Goal: Information Seeking & Learning: Learn about a topic

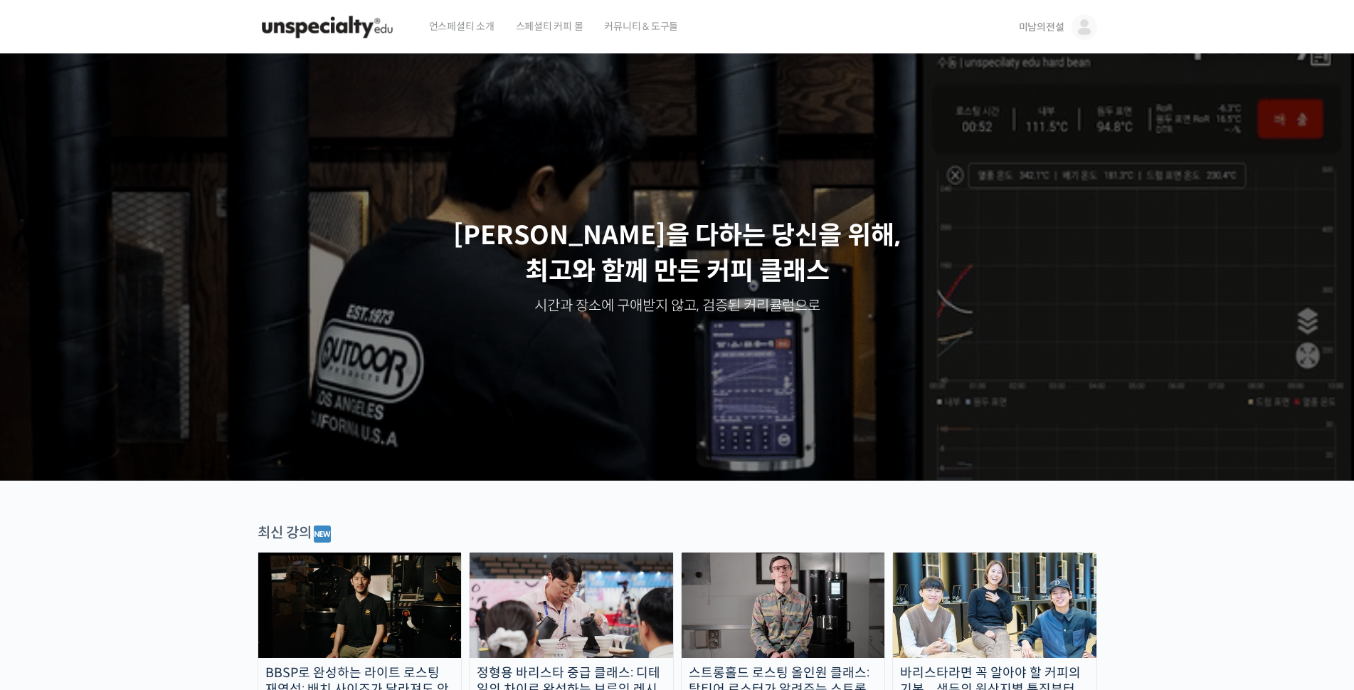
click at [1040, 19] on link "미남의전설" at bounding box center [1058, 27] width 78 height 54
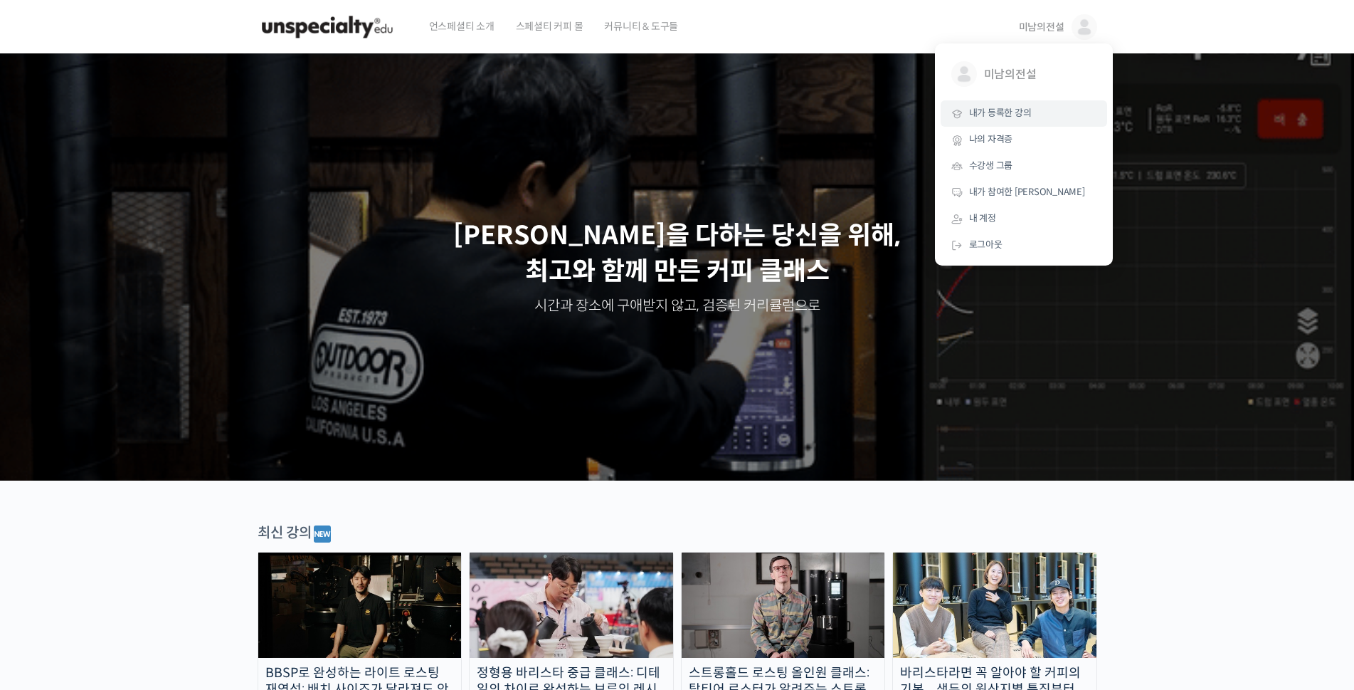
click at [989, 110] on span "내가 등록한 강의" at bounding box center [1000, 113] width 63 height 12
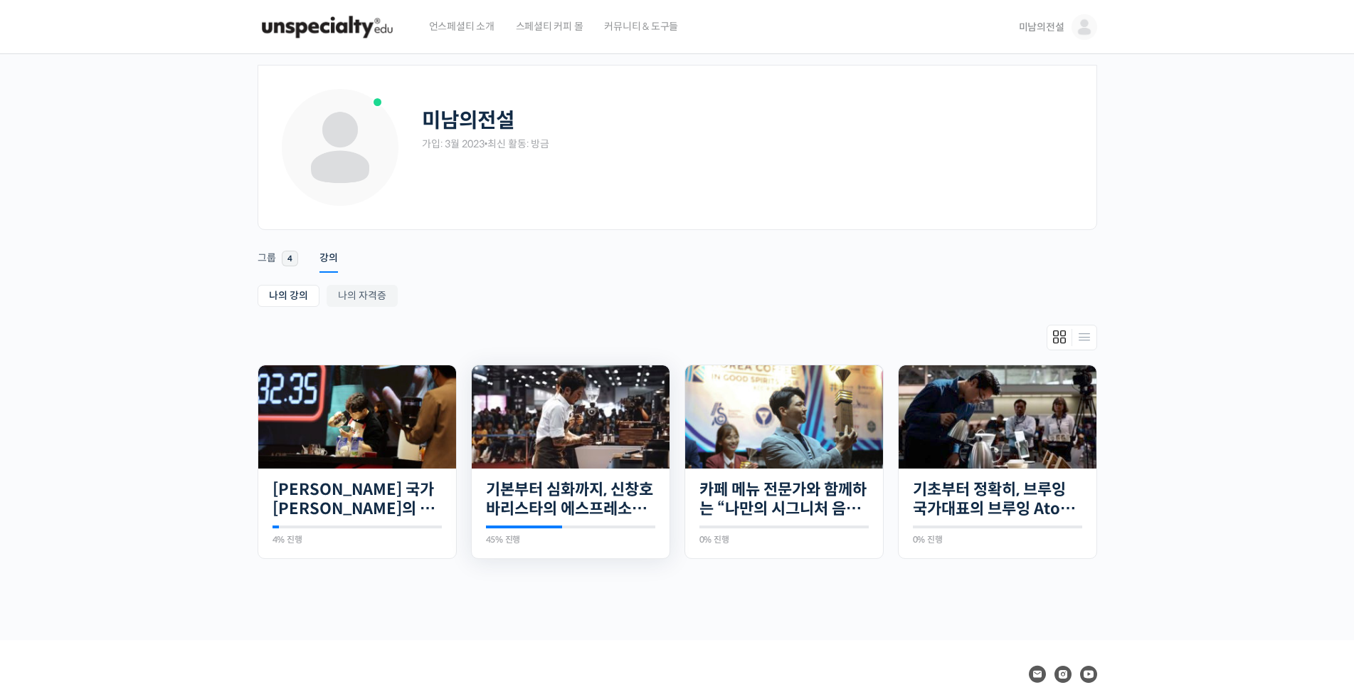
click at [549, 404] on img at bounding box center [571, 416] width 198 height 103
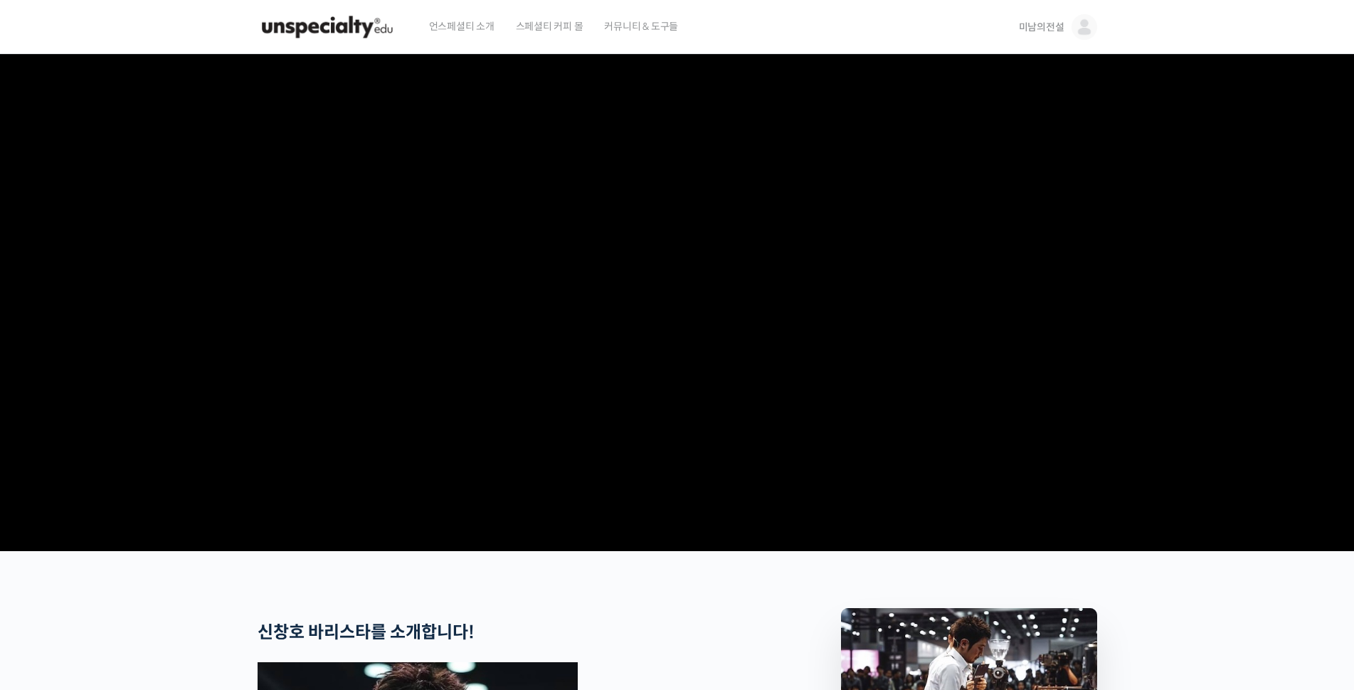
drag, startPoint x: 284, startPoint y: 608, endPoint x: 302, endPoint y: 610, distance: 17.8
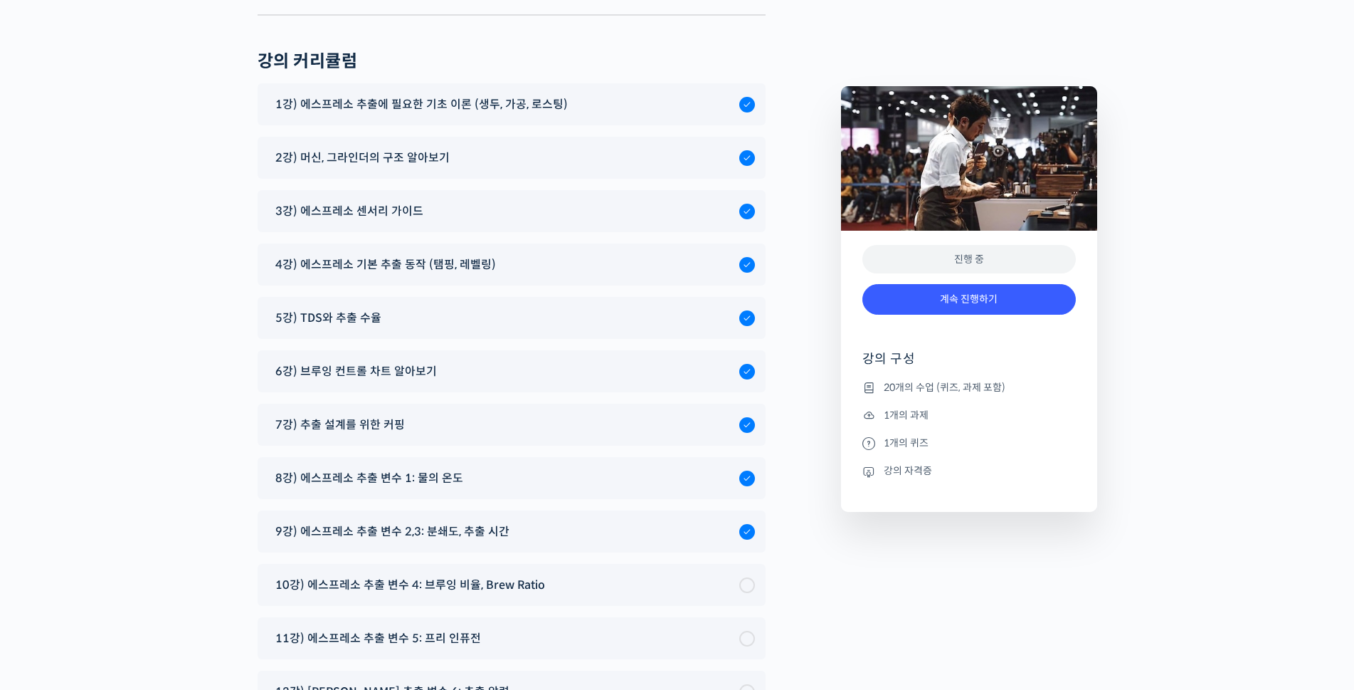
scroll to position [7550, 0]
drag, startPoint x: 204, startPoint y: 79, endPoint x: 561, endPoint y: 82, distance: 357.2
copy span "1강) 에스프레소 추출에 필요한 기초 이론 (생두, 가공, 로스팅)"
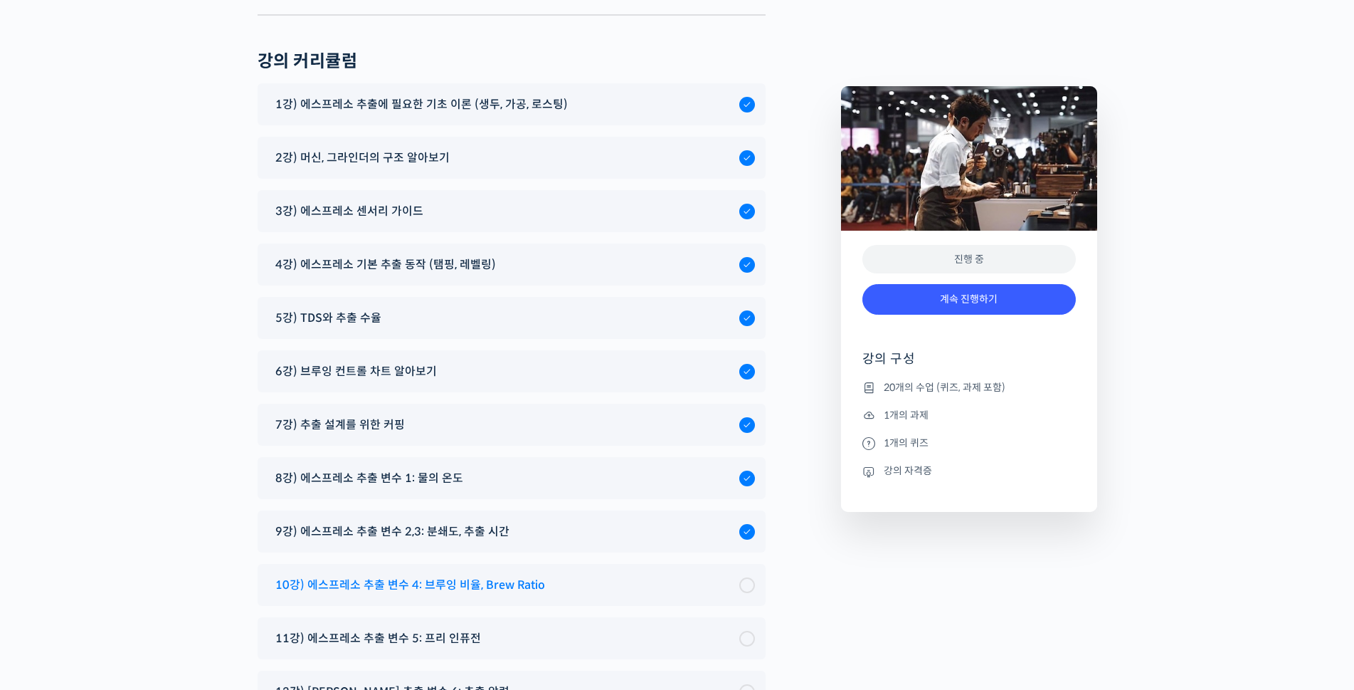
click at [410, 575] on span "10강) 에스프레소 추출 변수 4: 브루잉 비율, Brew Ratio" at bounding box center [410, 584] width 270 height 19
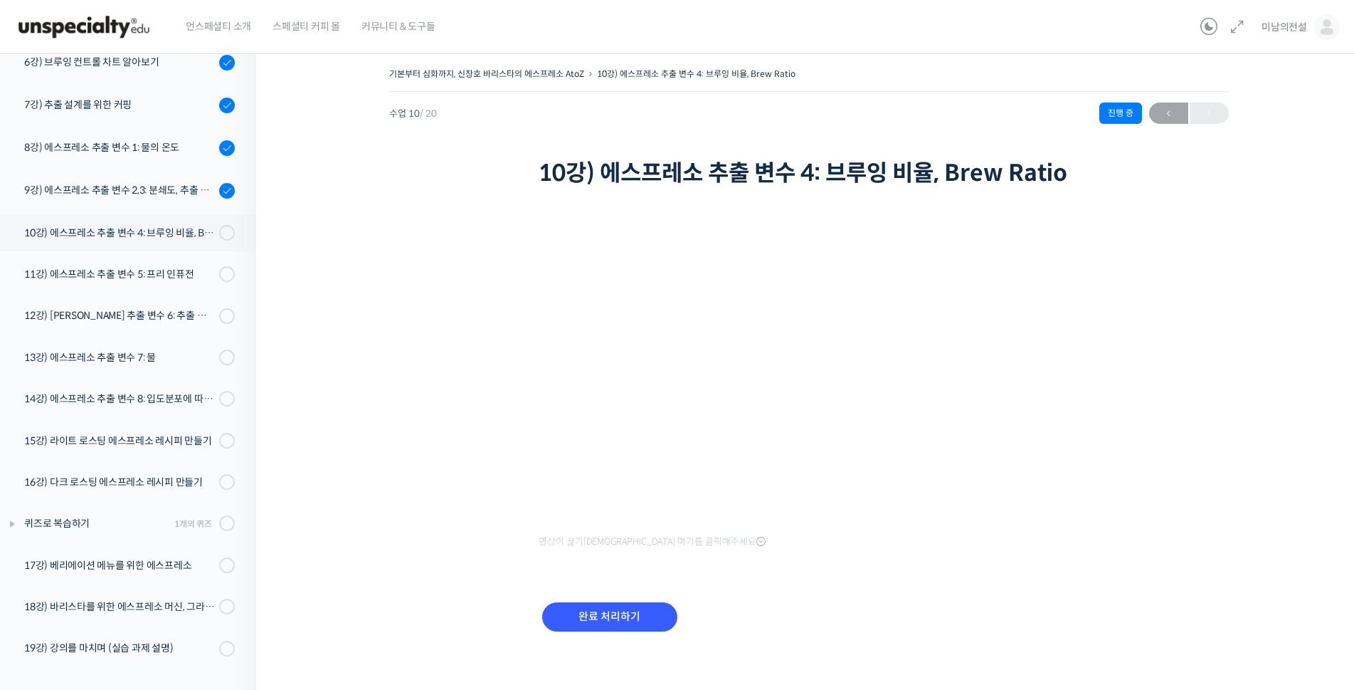
drag, startPoint x: 906, startPoint y: 589, endPoint x: 657, endPoint y: 519, distance: 257.9
click at [906, 588] on div "완료 처리하기" at bounding box center [809, 628] width 541 height 82
click at [733, 613] on div "완료 처리하기" at bounding box center [809, 628] width 541 height 82
click at [1092, 591] on div "기본부터 심화까지, 신창호 바리스타의 에스프레소 AtoZ 10강) 에스프레소 추출 변수 4: 브루잉 비율, Brew Ratio 진행 중 수업 …" at bounding box center [808, 366] width 963 height 605
drag, startPoint x: 1253, startPoint y: 313, endPoint x: 1063, endPoint y: 287, distance: 191.7
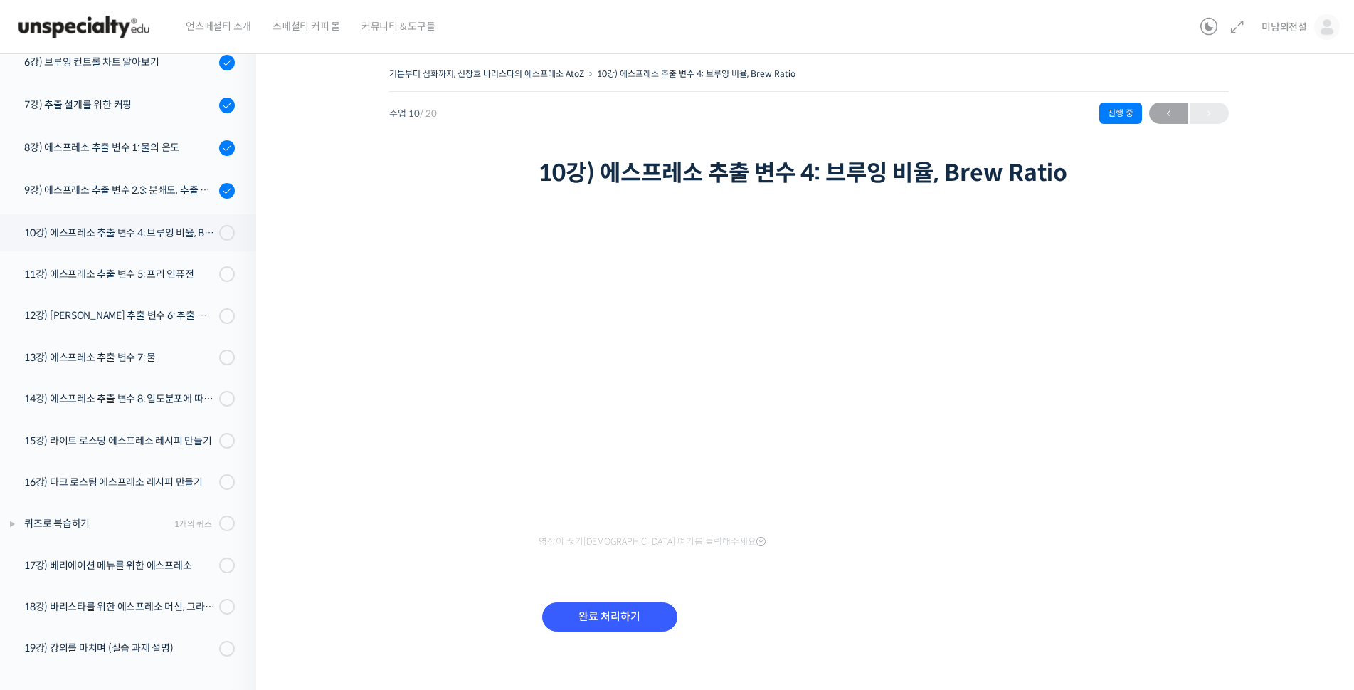
click at [1253, 313] on div "기본부터 심화까지, 신창호 바리스타의 에스프레소 AtoZ 10강) 에스프레소 추출 변수 4: 브루잉 비율, Brew Ratio 진행 중 수업 …" at bounding box center [808, 366] width 963 height 605
click at [465, 544] on div "기본부터 심화까지, 신창호 바리스타의 에스프레소 AtoZ 10강) 에스프레소 추출 변수 4: 브루잉 비율, Brew Ratio 진행 중 수업 …" at bounding box center [808, 366] width 963 height 605
click at [1208, 288] on div "기본부터 심화까지, 신창호 바리스타의 에스프레소 AtoZ 10강) 에스프레소 추출 변수 4: 브루잉 비율, Brew Ratio 진행 중 수업 …" at bounding box center [808, 366] width 963 height 605
click at [1207, 492] on div "기본부터 심화까지, 신창호 바리스타의 에스프레소 AtoZ 10강) 에스프레소 추출 변수 4: 브루잉 비율, Brew Ratio 진행 중 수업 …" at bounding box center [808, 366] width 963 height 605
click at [1180, 416] on div "기본부터 심화까지, 신창호 바리스타의 에스프레소 AtoZ 10강) 에스프레소 추출 변수 4: 브루잉 비율, Brew Ratio 진행 중 수업 …" at bounding box center [808, 366] width 963 height 605
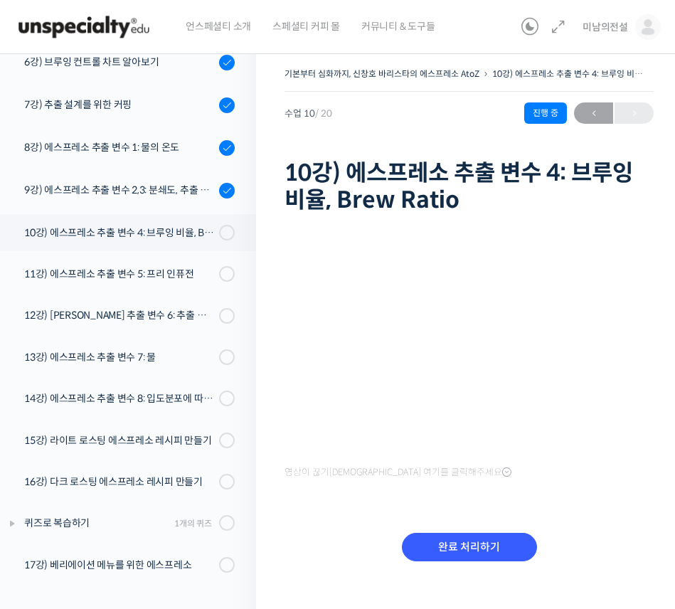
click at [578, 543] on div "완료 처리하기" at bounding box center [469, 559] width 369 height 82
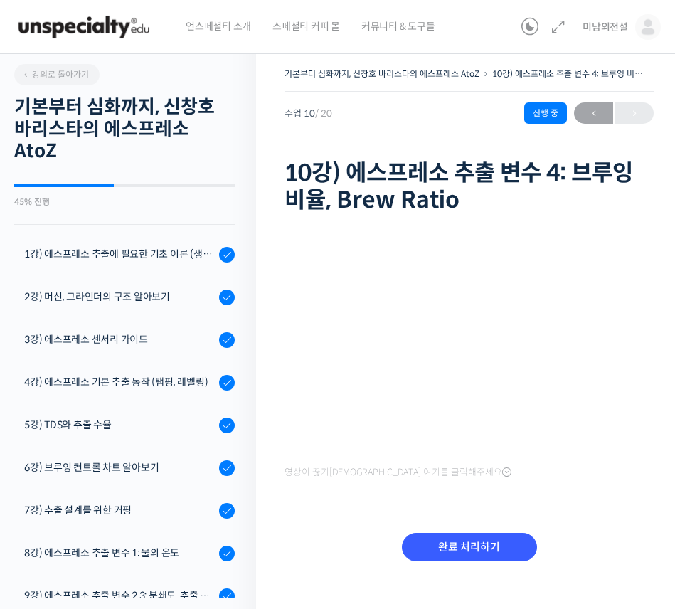
scroll to position [406, 0]
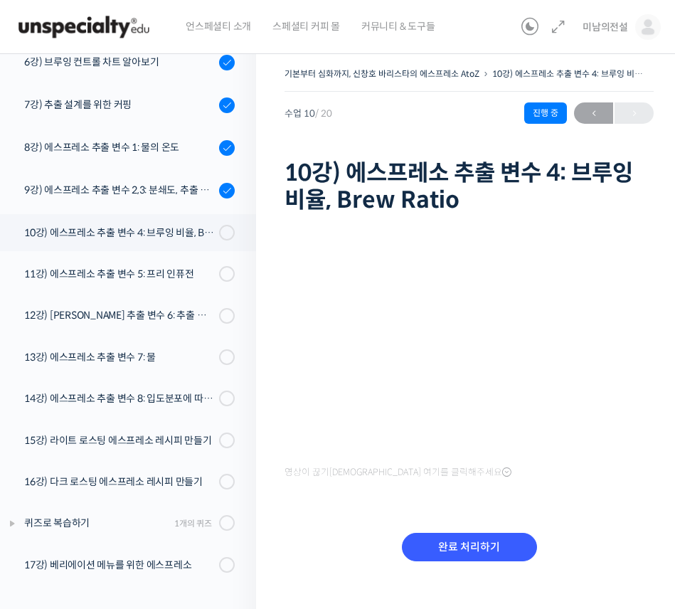
click at [263, 359] on div "기본부터 심화까지, 신창호 바리스타의 에스프레소 AtoZ 10강) 에스프레소 추출 변수 4: 브루잉 비율, Brew Ratio 진행 중 수업 …" at bounding box center [469, 336] width 426 height 586
click at [544, 529] on div "완료 처리하기" at bounding box center [469, 559] width 369 height 82
click at [402, 547] on input "완료 처리하기" at bounding box center [469, 547] width 135 height 29
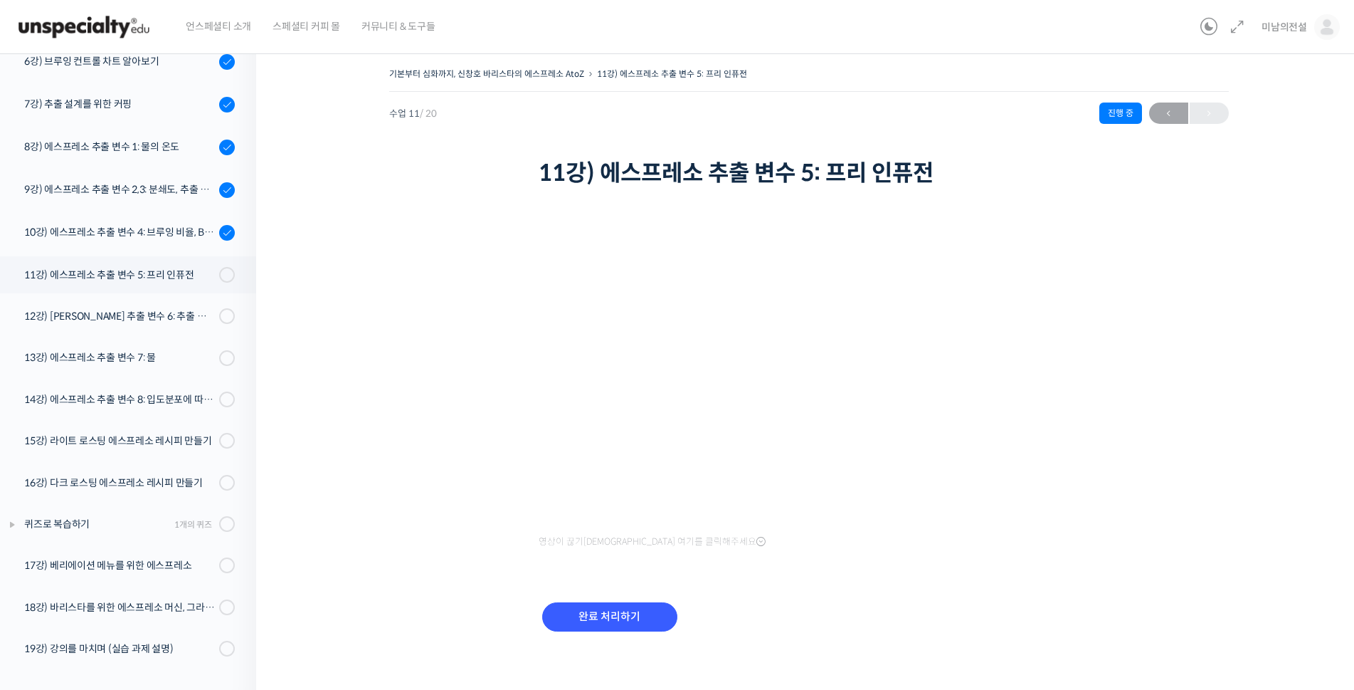
scroll to position [406, 0]
